Goal: Navigation & Orientation: Go to known website

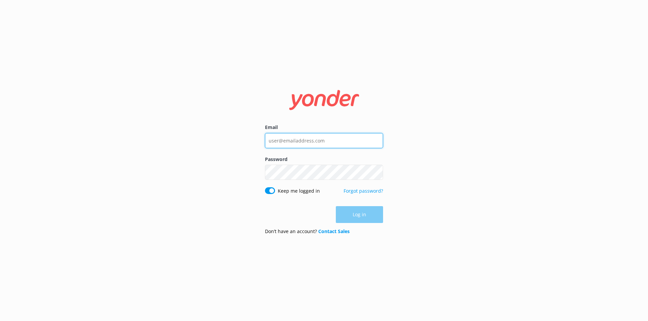
click at [322, 141] on input "Email" at bounding box center [324, 140] width 118 height 15
type input "[EMAIL_ADDRESS][DOMAIN_NAME]"
